Goal: Information Seeking & Learning: Learn about a topic

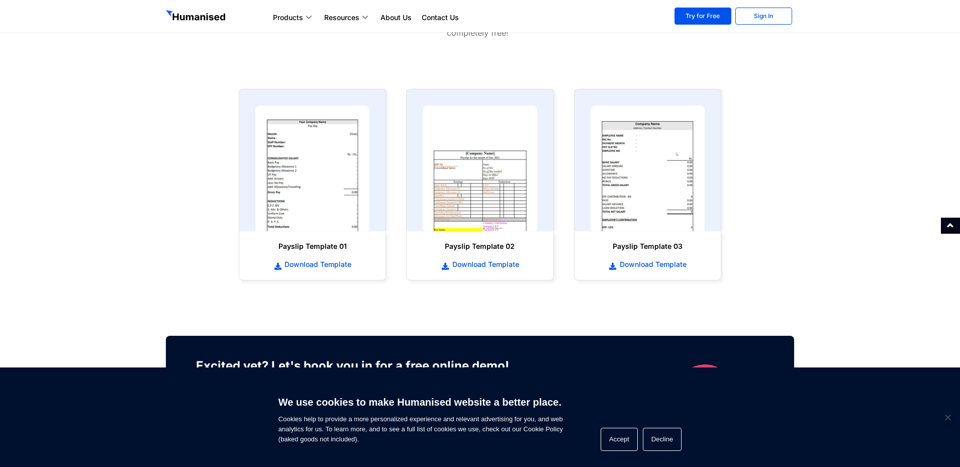
scroll to position [452, 0]
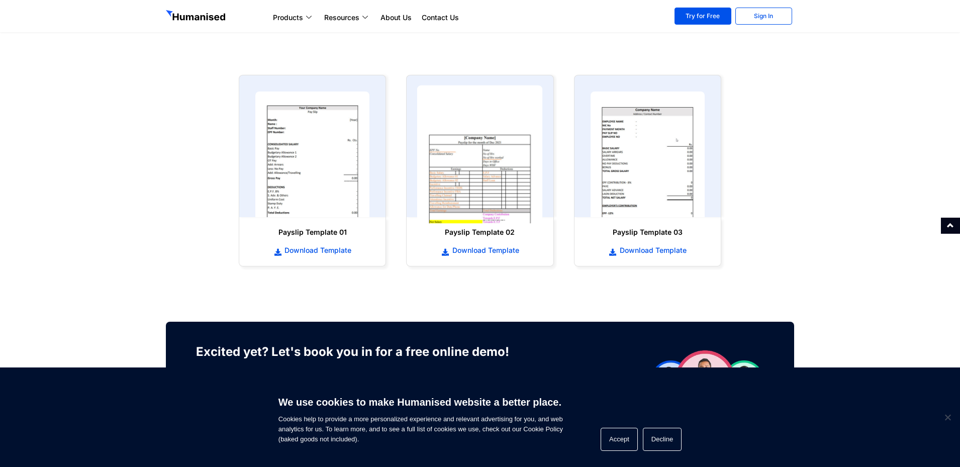
click at [468, 182] on img at bounding box center [480, 154] width 126 height 138
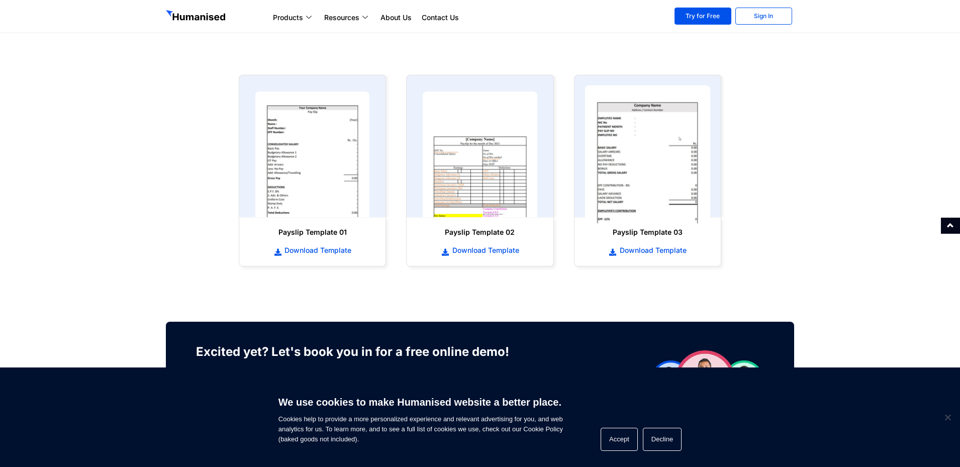
click at [623, 182] on img at bounding box center [648, 154] width 126 height 138
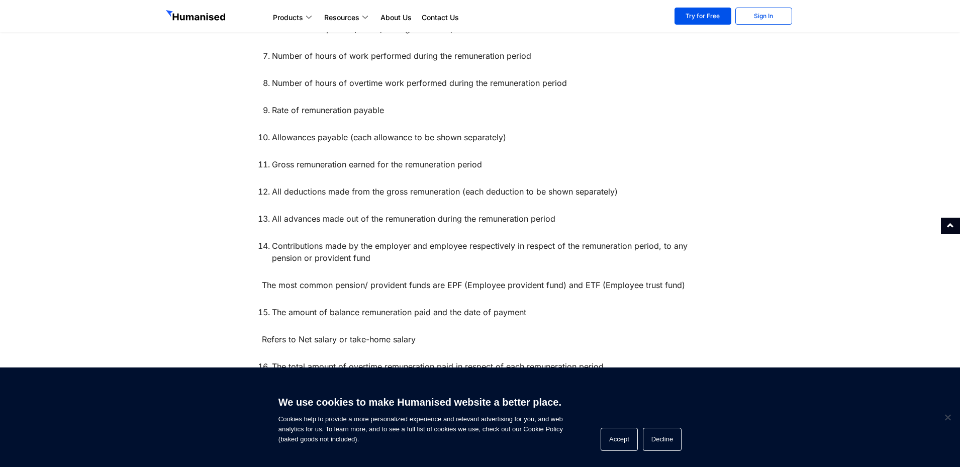
scroll to position [1005, 0]
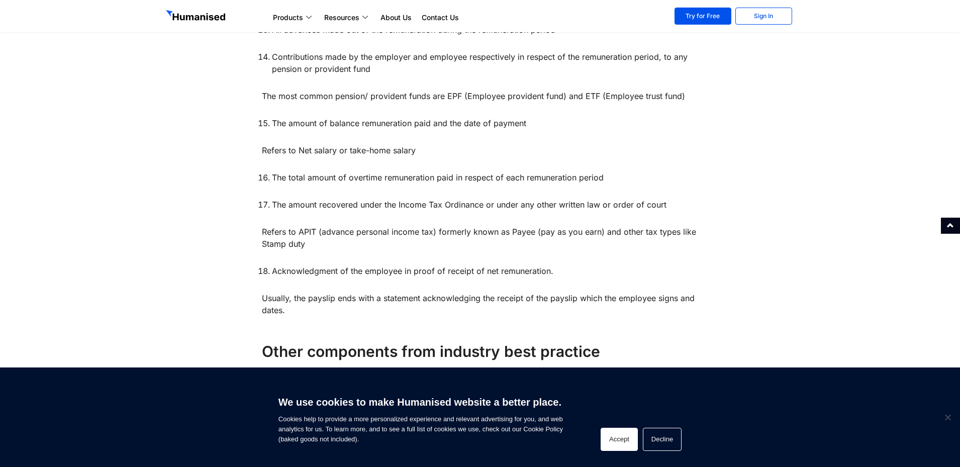
click at [605, 438] on button "Accept" at bounding box center [619, 439] width 37 height 23
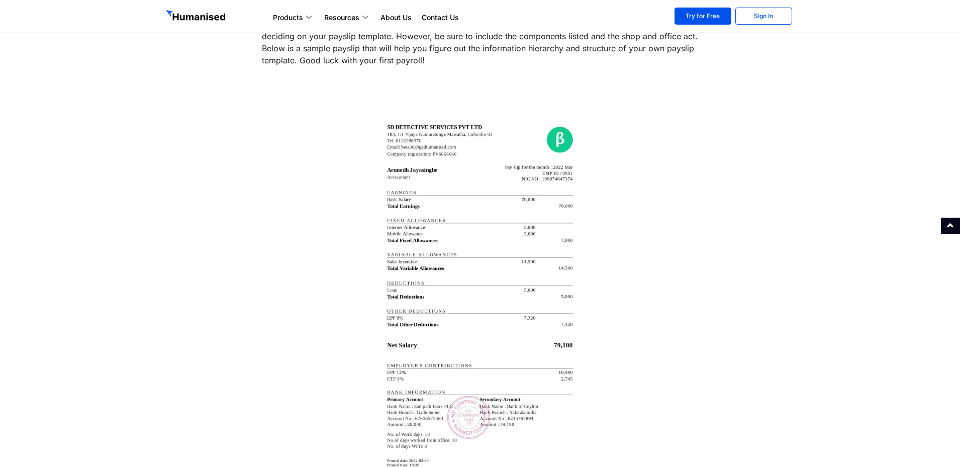
scroll to position [1709, 0]
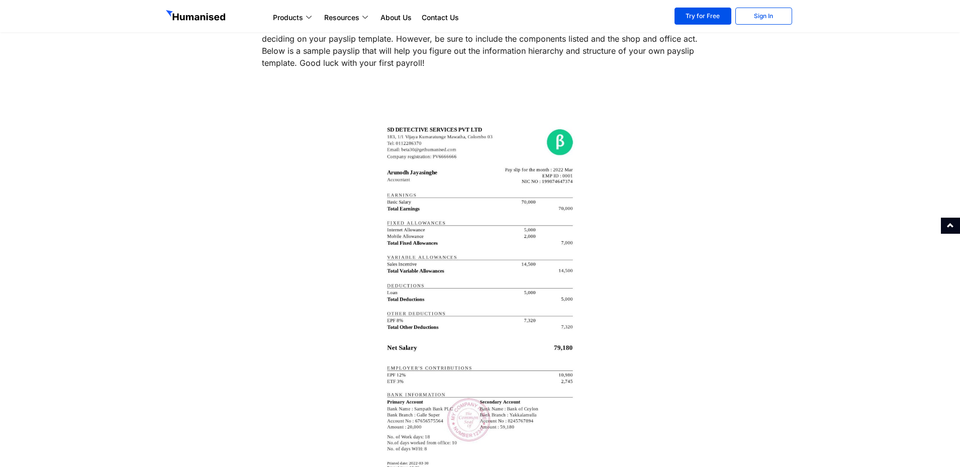
click at [500, 292] on img at bounding box center [479, 302] width 201 height 387
click at [498, 282] on img at bounding box center [479, 302] width 201 height 387
click at [502, 253] on img at bounding box center [479, 302] width 201 height 387
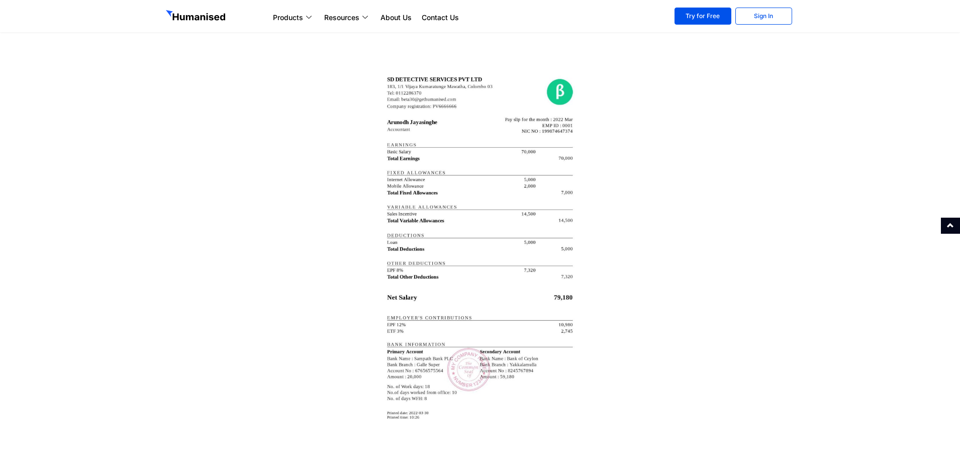
click at [508, 259] on img at bounding box center [479, 252] width 201 height 387
click at [652, 375] on div at bounding box center [480, 252] width 437 height 437
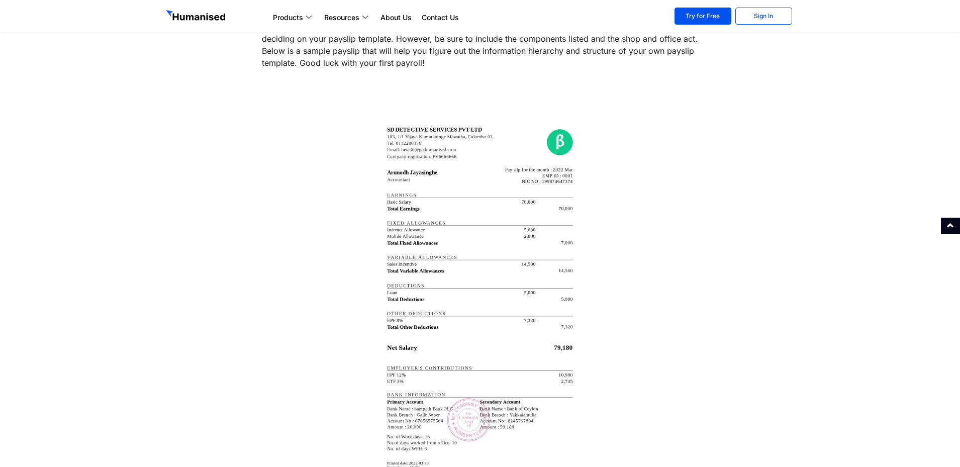
click at [622, 344] on div at bounding box center [480, 302] width 437 height 437
